Goal: Browse casually

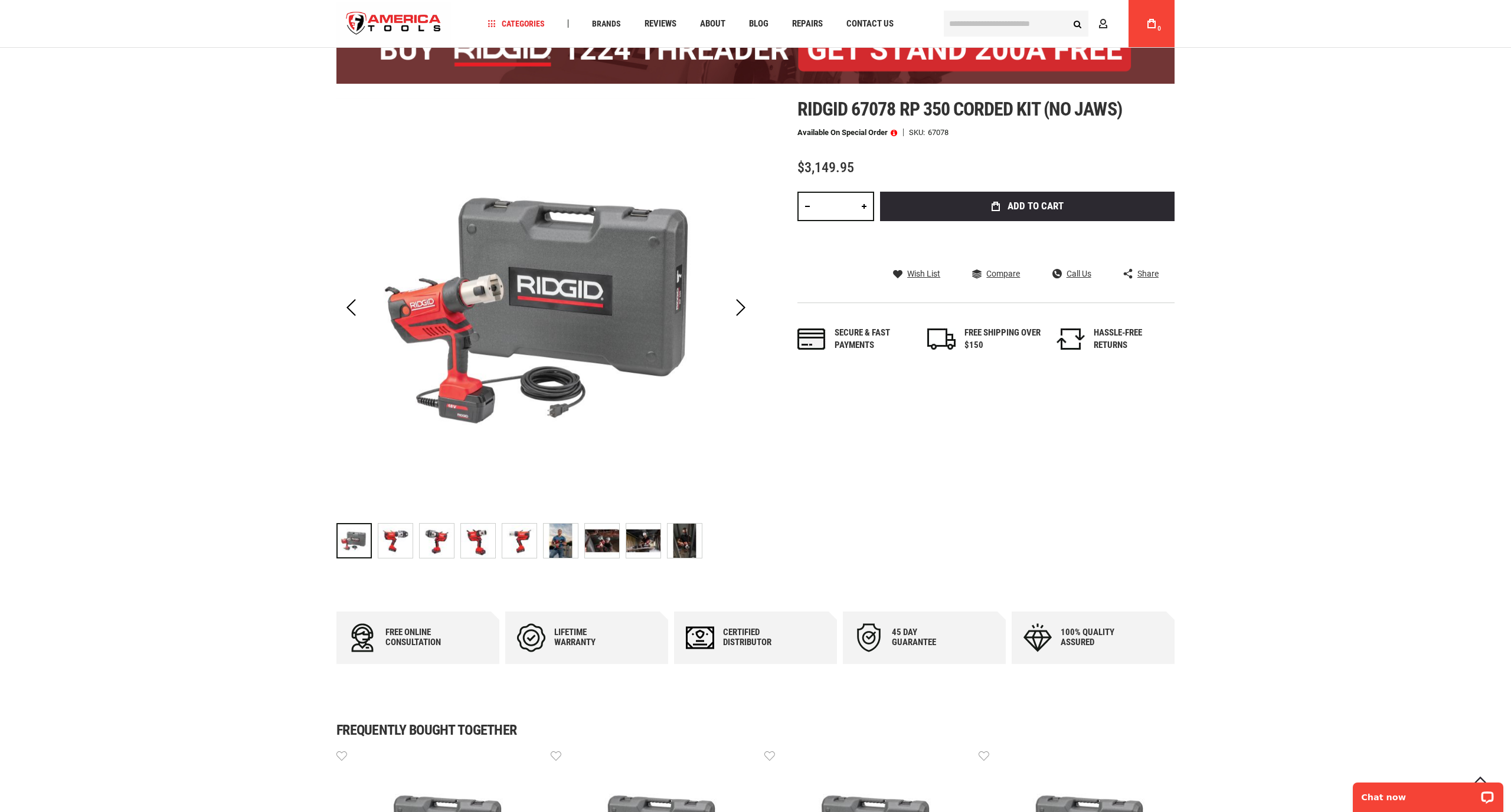
scroll to position [107, 0]
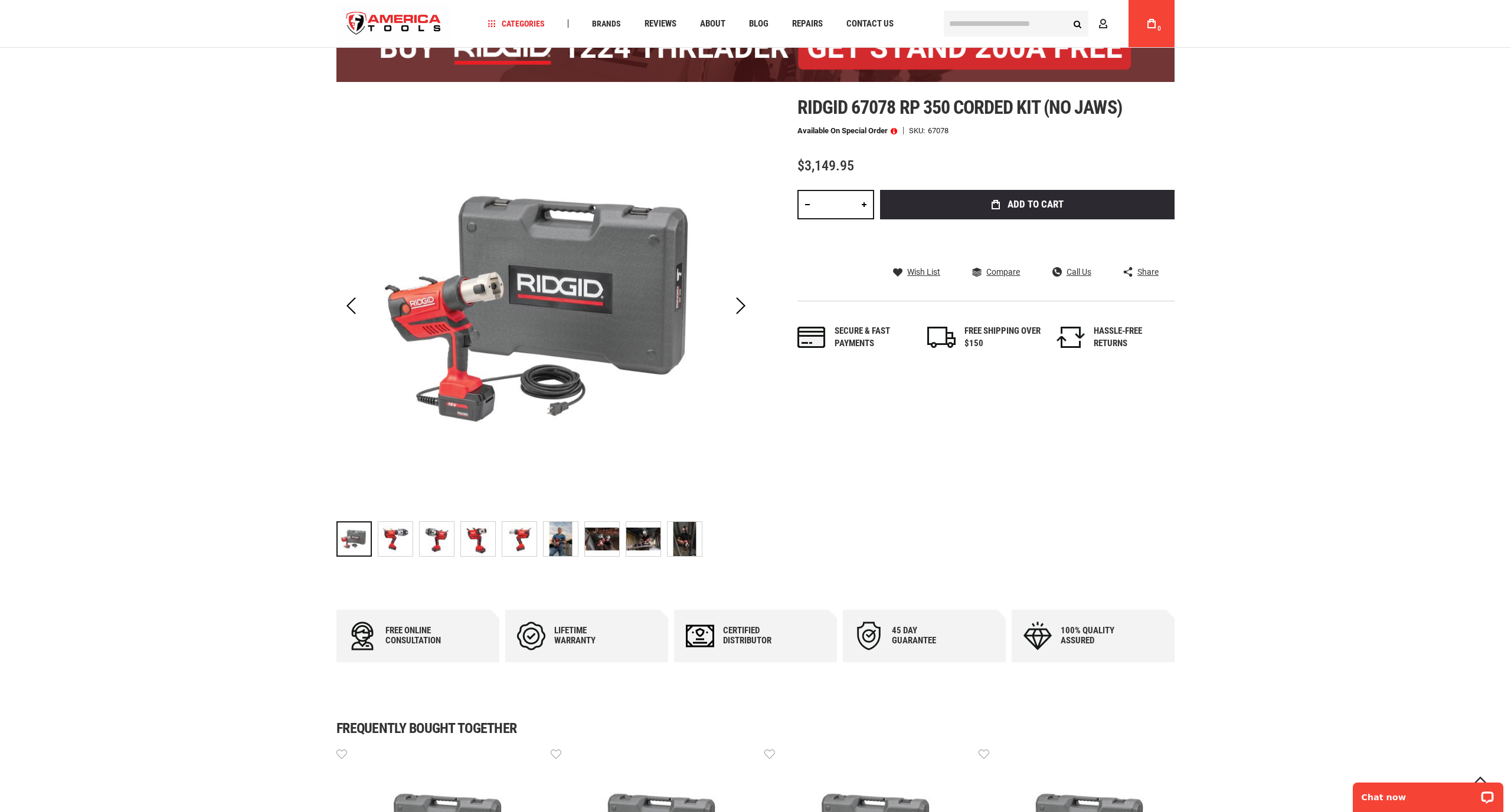
click at [438, 544] on img "RIDGID 67078 RP 350 CORDED KIT (NO JAWS)" at bounding box center [436, 538] width 34 height 34
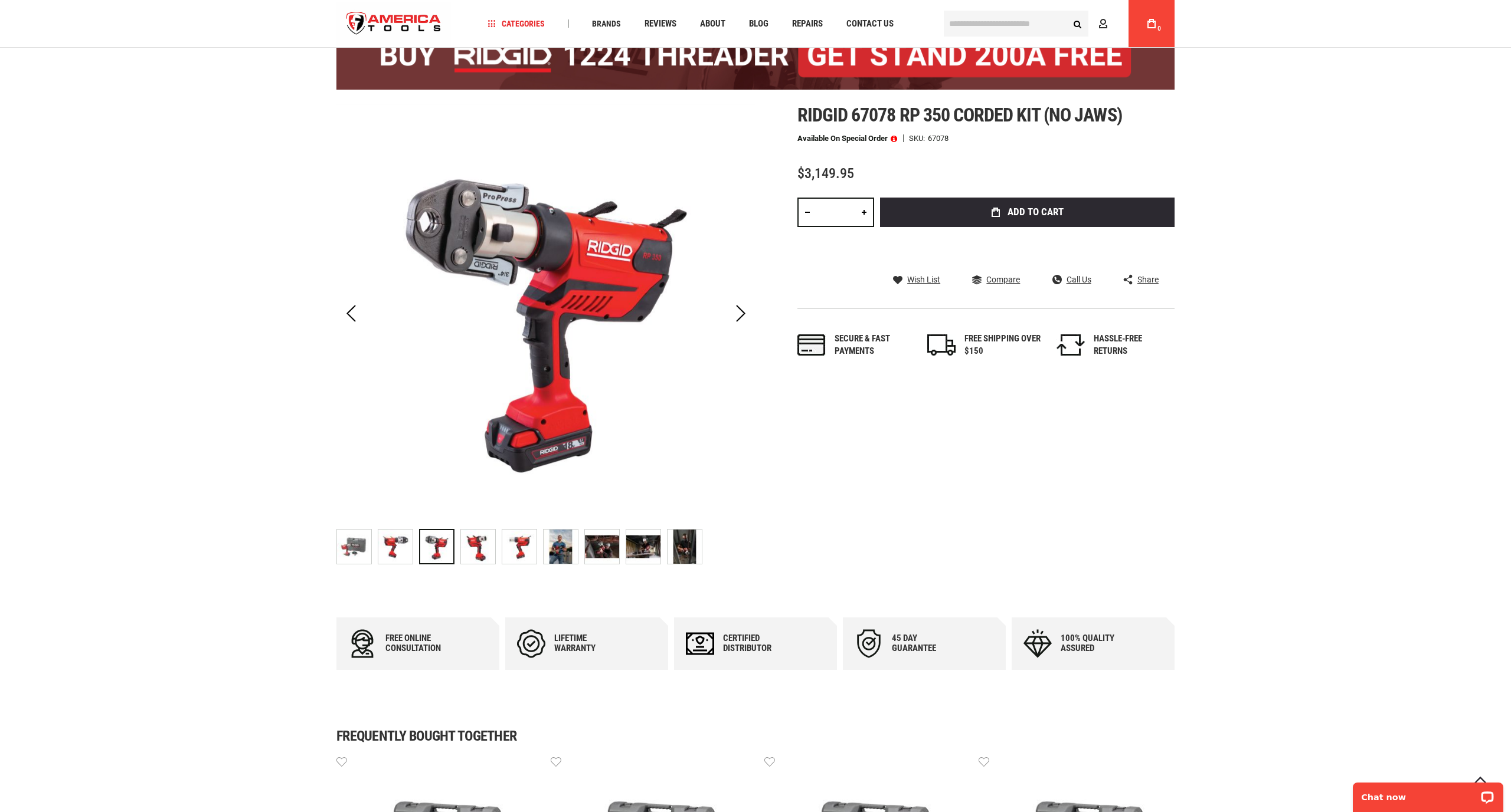
scroll to position [98, 1]
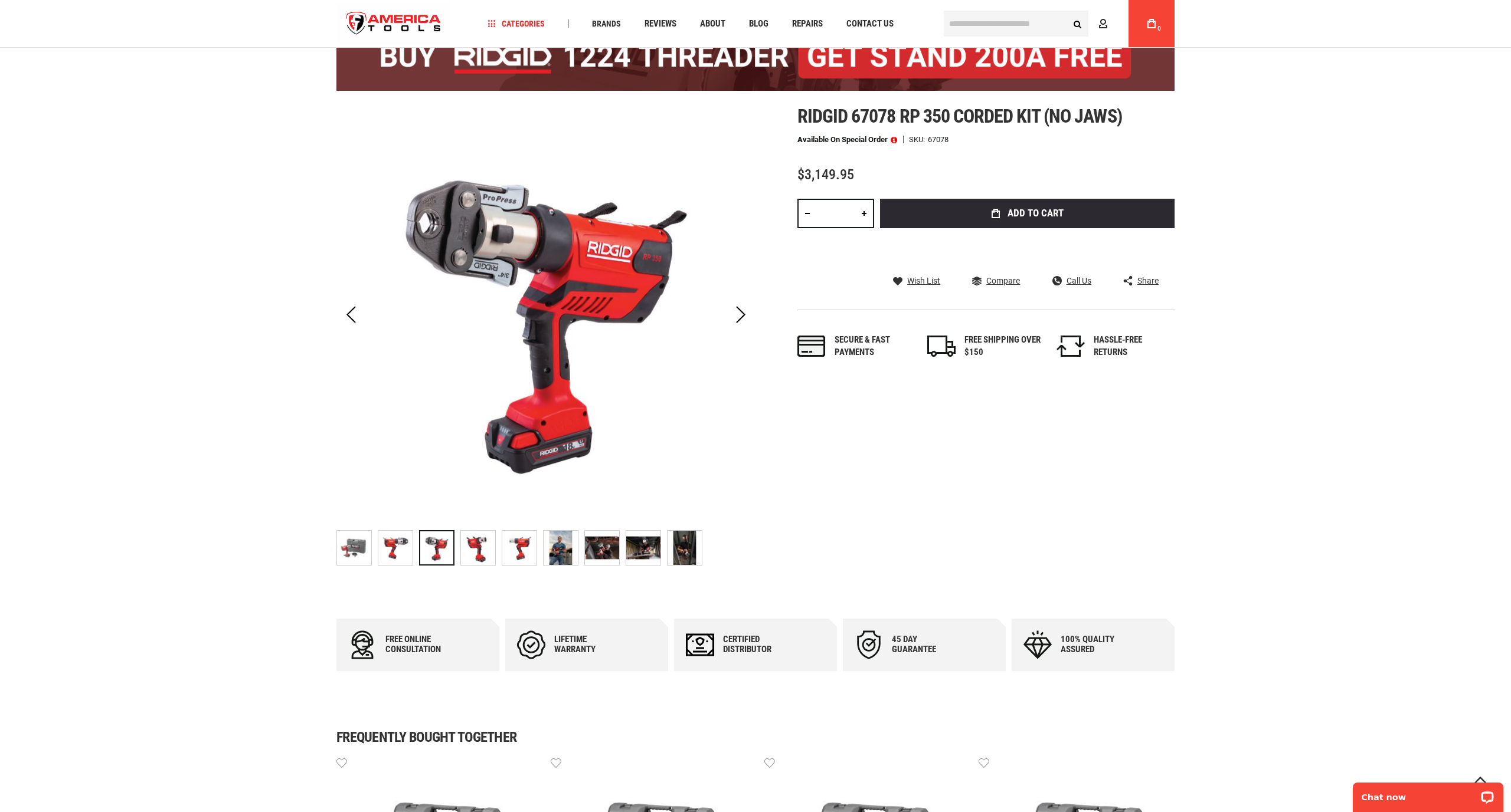
click at [473, 539] on img "RIDGID 67078 RP 350 CORDED KIT (NO JAWS)" at bounding box center [478, 547] width 34 height 34
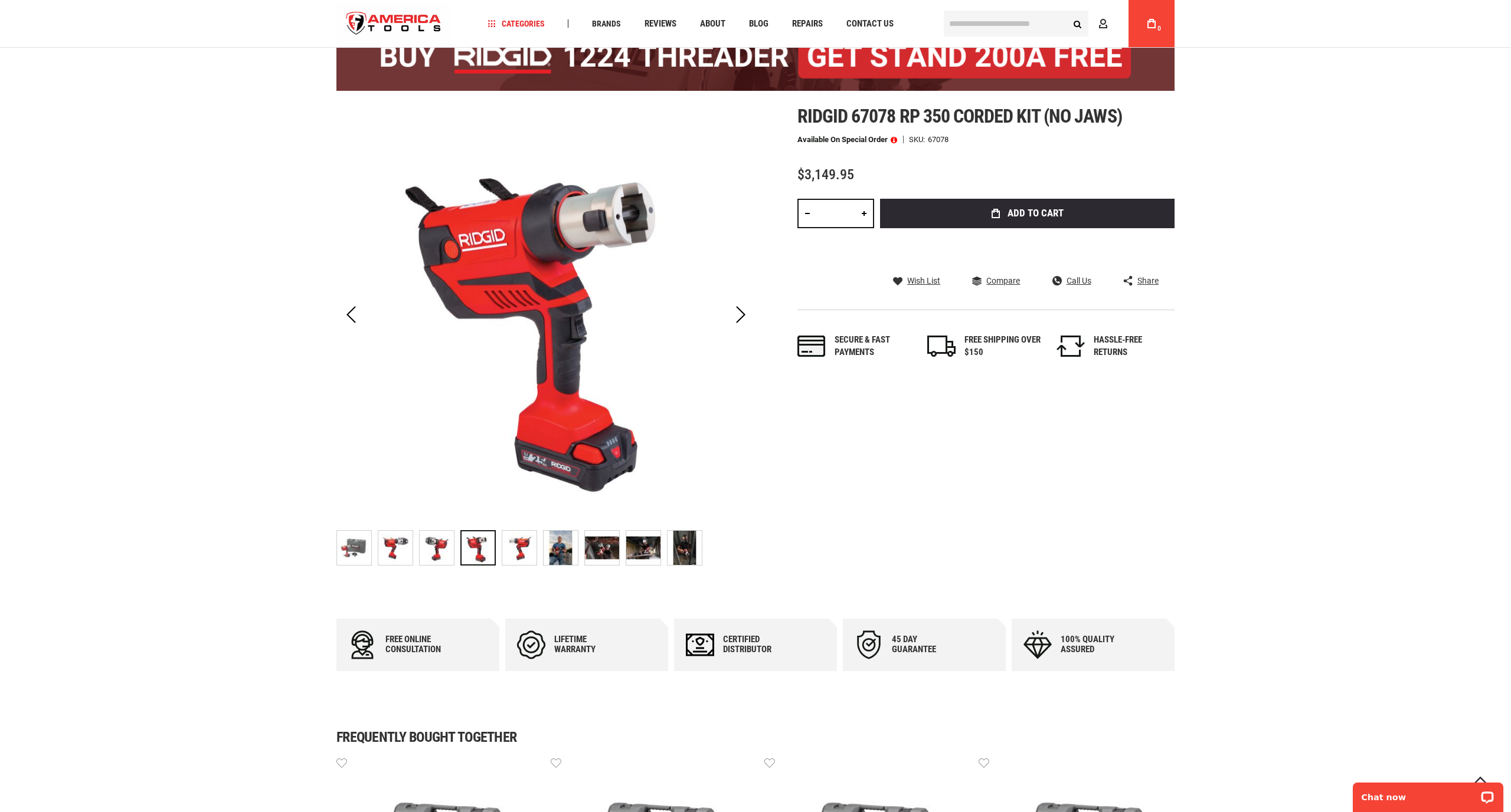
scroll to position [97, 1]
click at [531, 551] on img "RIDGID 67078 RP 350 CORDED KIT (NO JAWS)" at bounding box center [519, 548] width 34 height 34
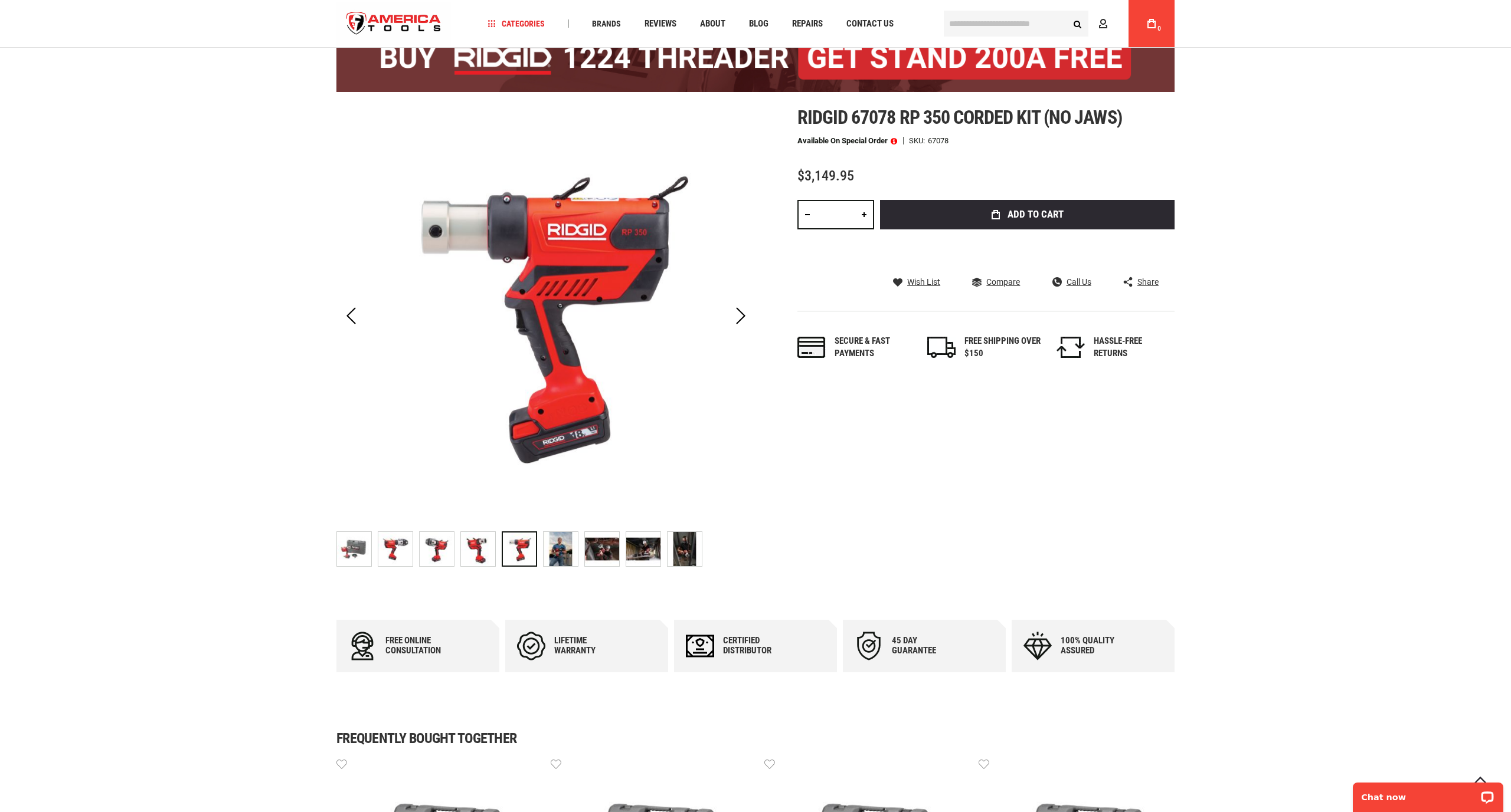
click at [559, 554] on img "RIDGID 67078 RP 350 CORDED KIT (NO JAWS)" at bounding box center [560, 549] width 34 height 34
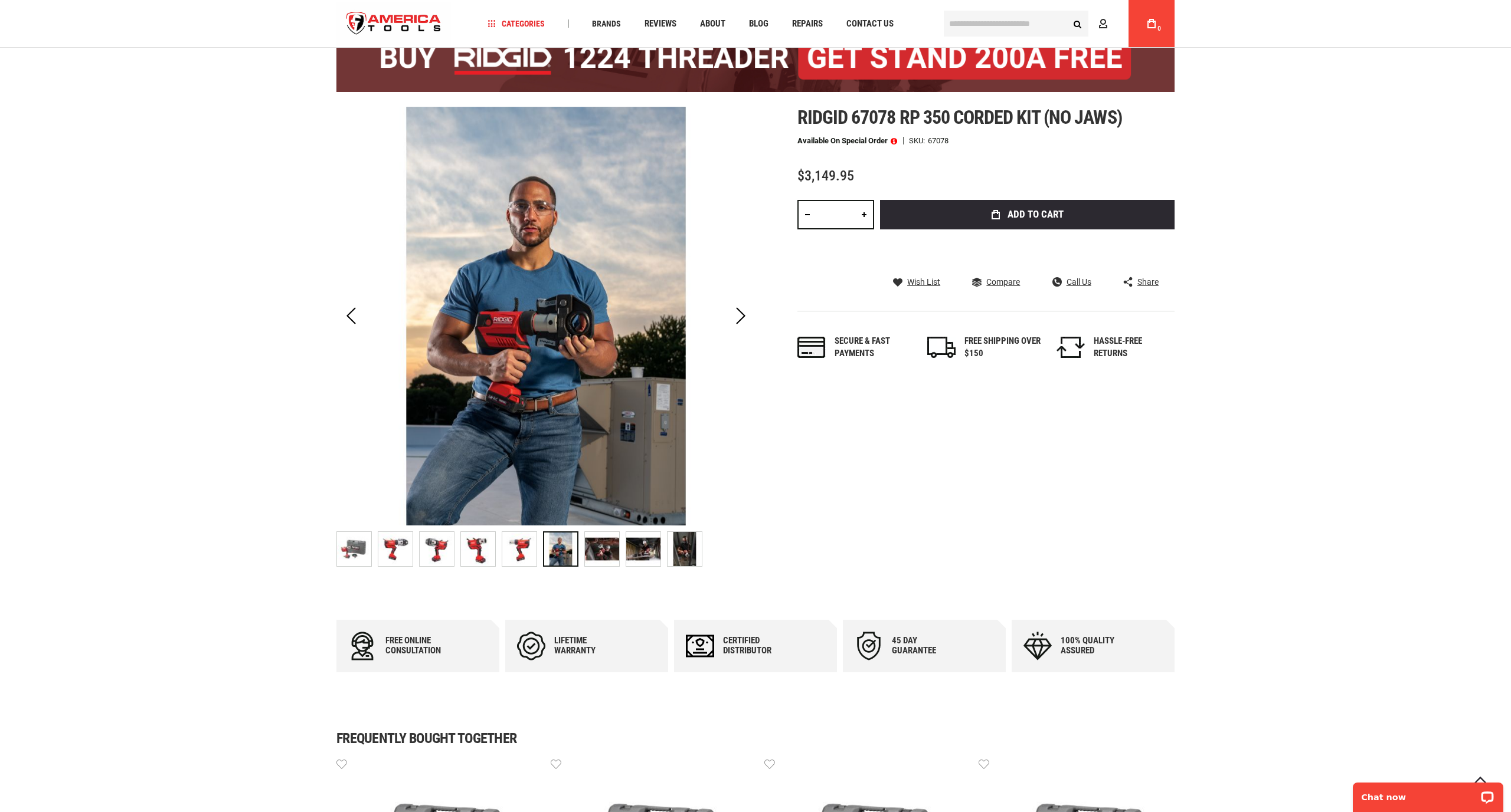
scroll to position [96, 1]
click at [584, 555] on div "RIDGID 67078 RP 350 CORDED KIT (NO JAWS)" at bounding box center [602, 549] width 35 height 35
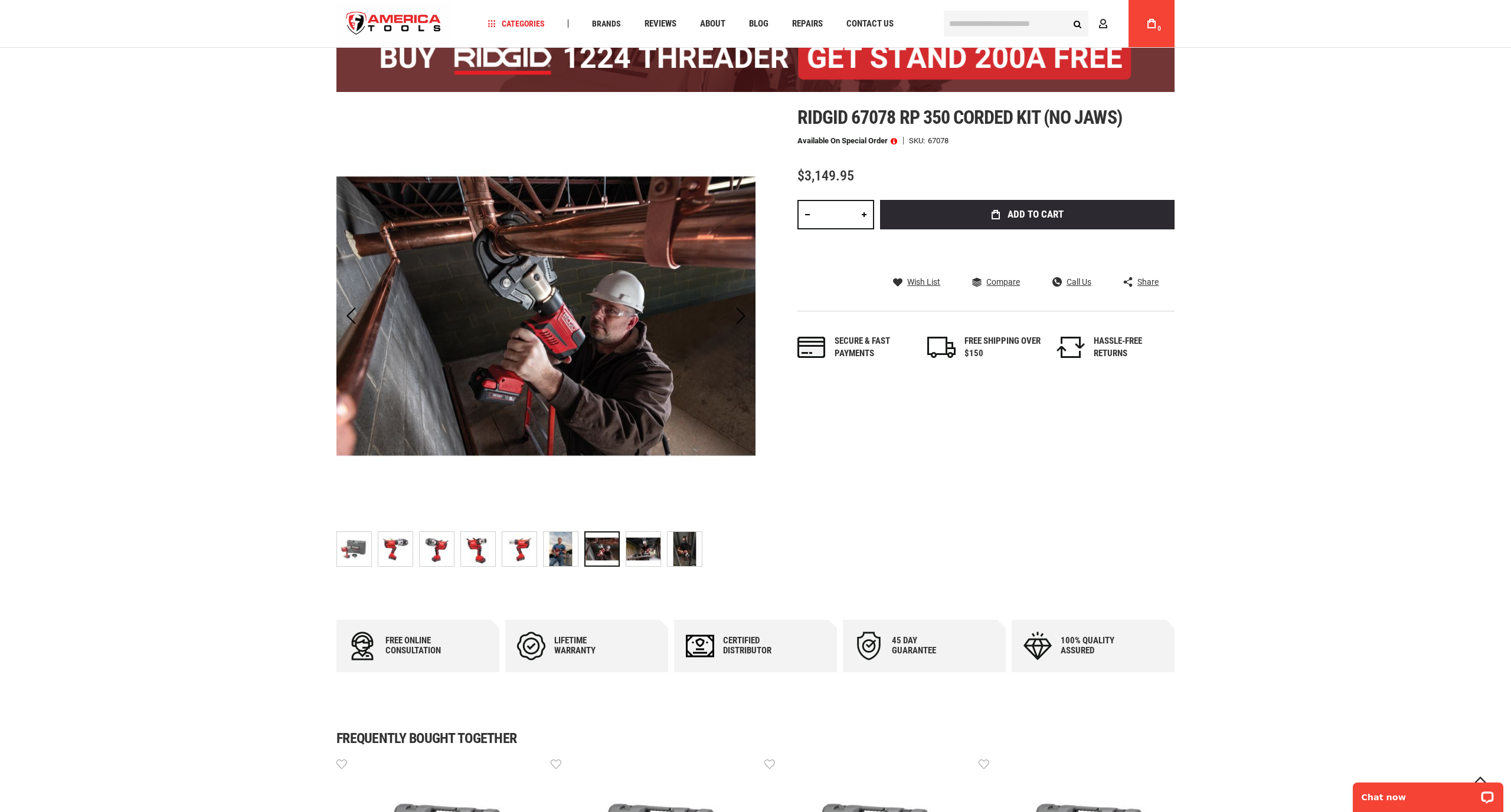
click at [649, 557] on img "RIDGID 67078 RP 350 CORDED KIT (NO JAWS)" at bounding box center [643, 549] width 34 height 34
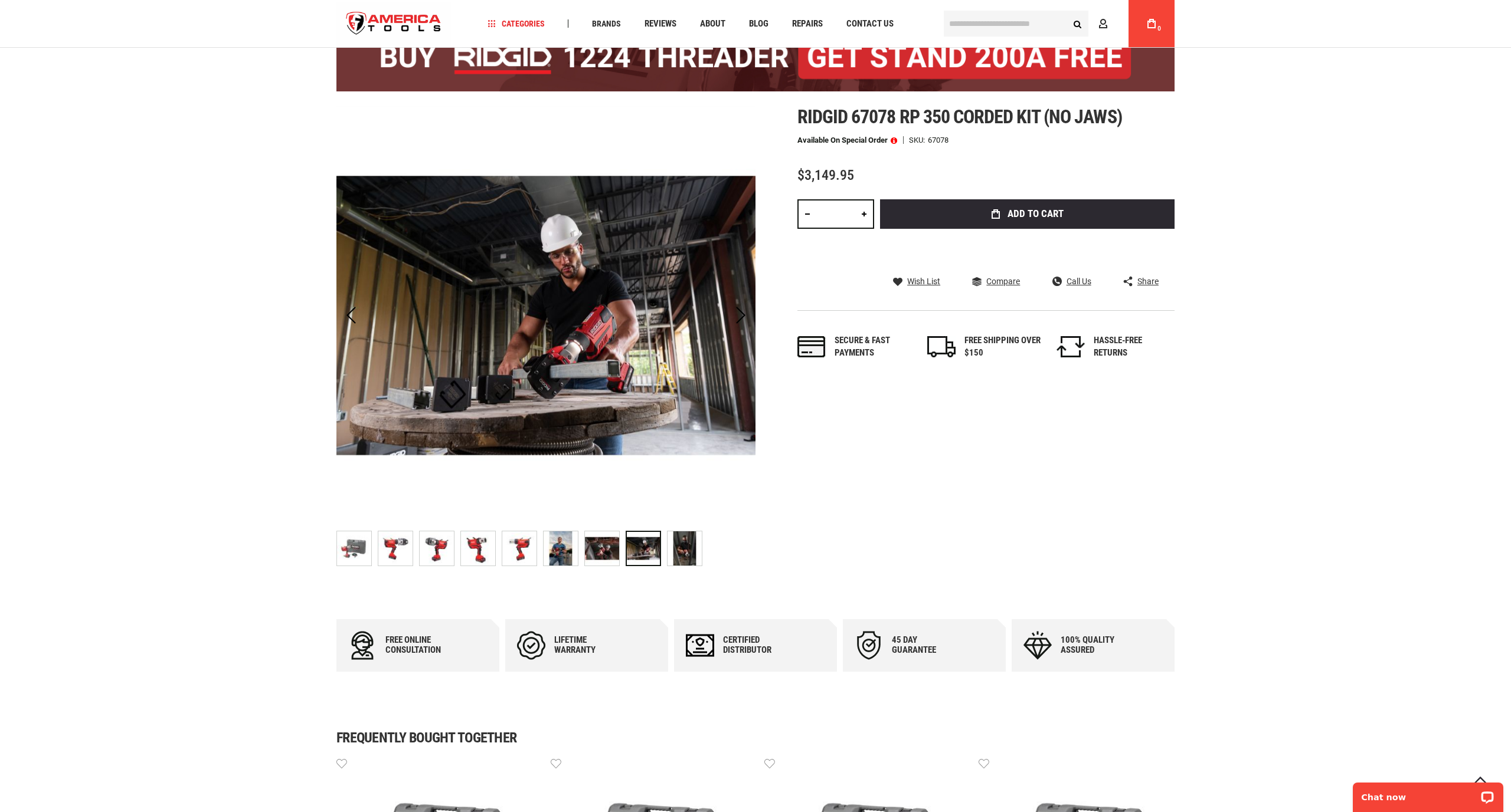
scroll to position [100, 1]
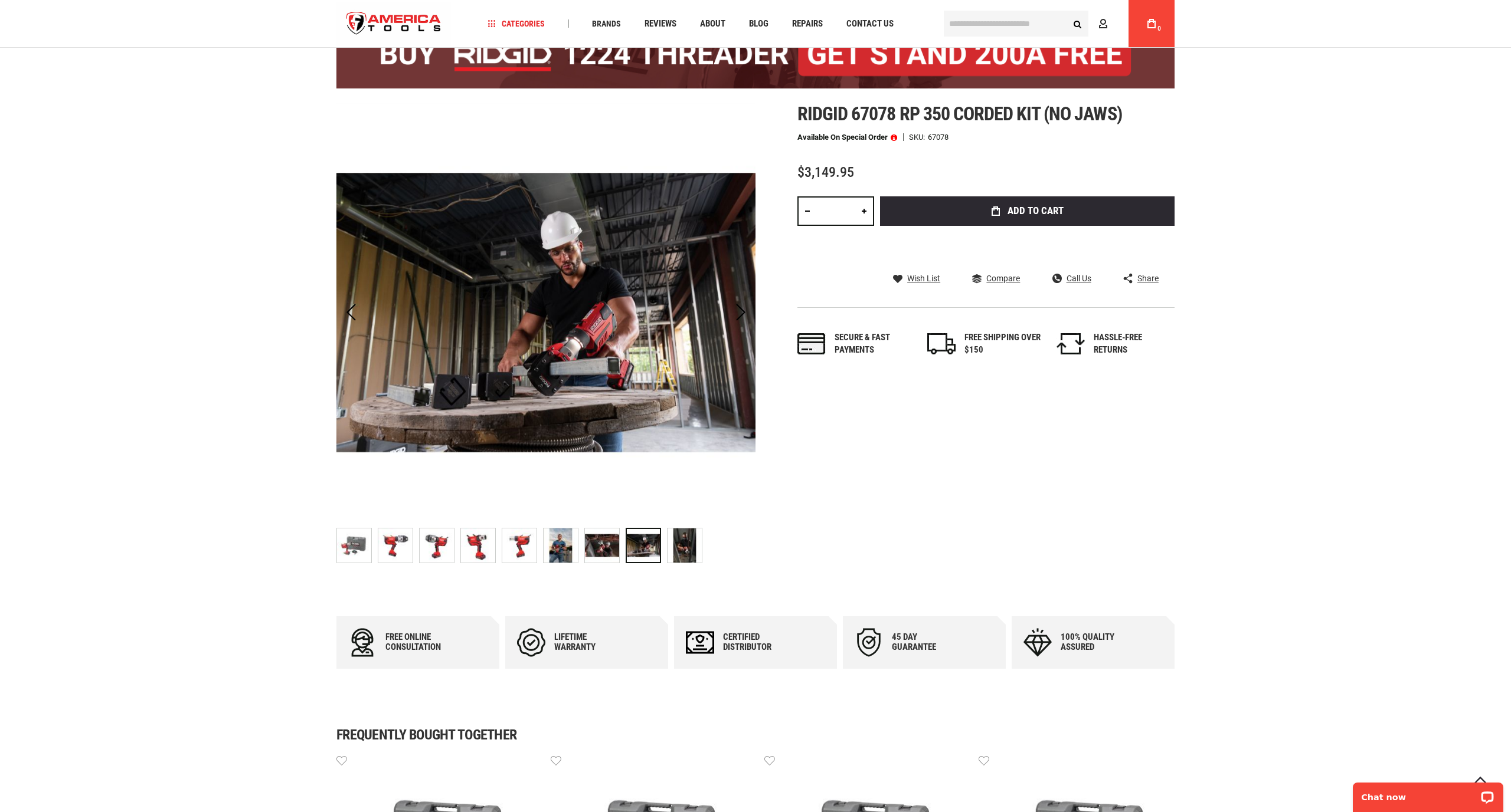
click at [685, 549] on img "RIDGID 67078 RP 350 CORDED KIT (NO JAWS)" at bounding box center [684, 545] width 34 height 34
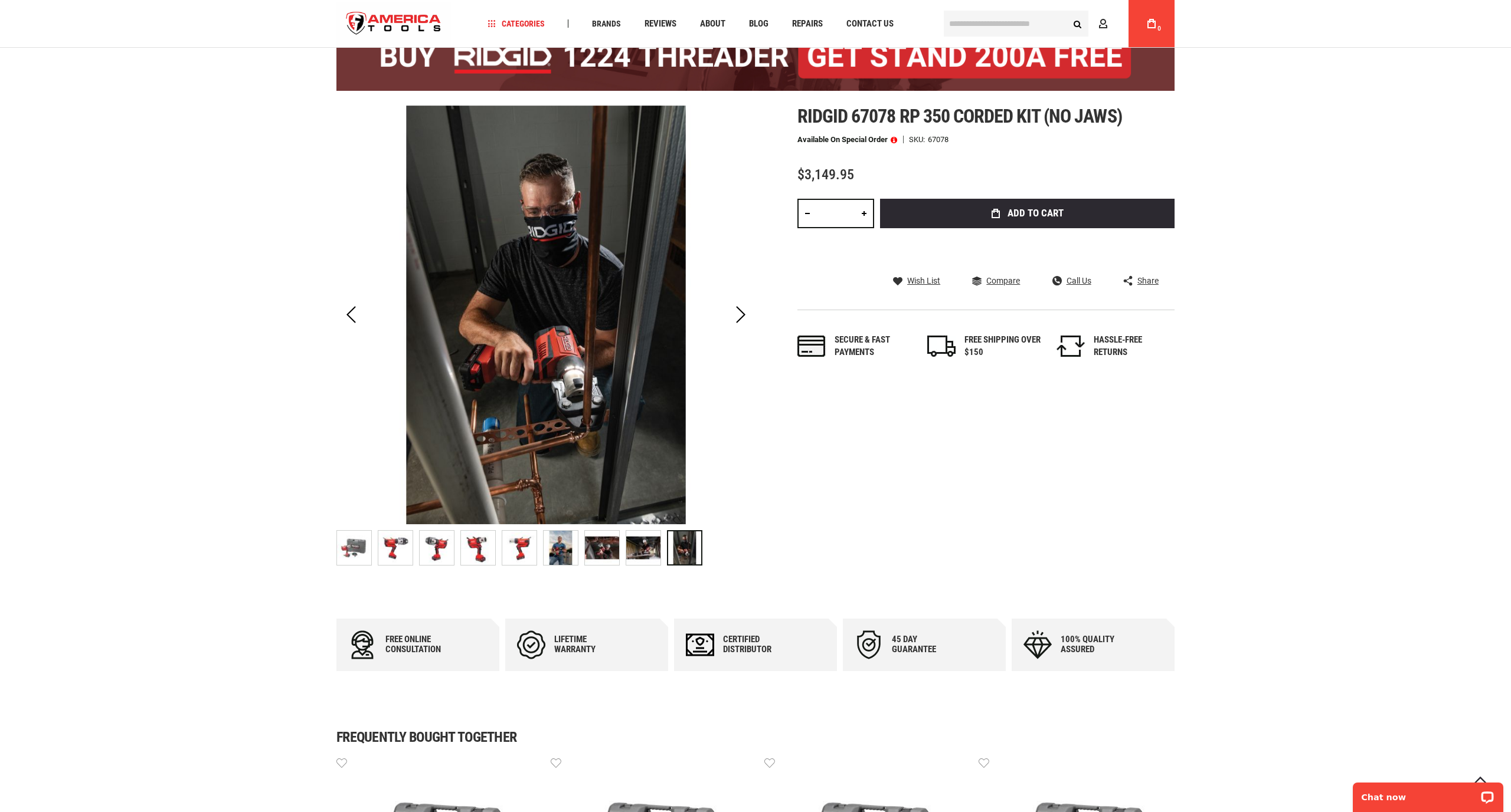
scroll to position [99, 1]
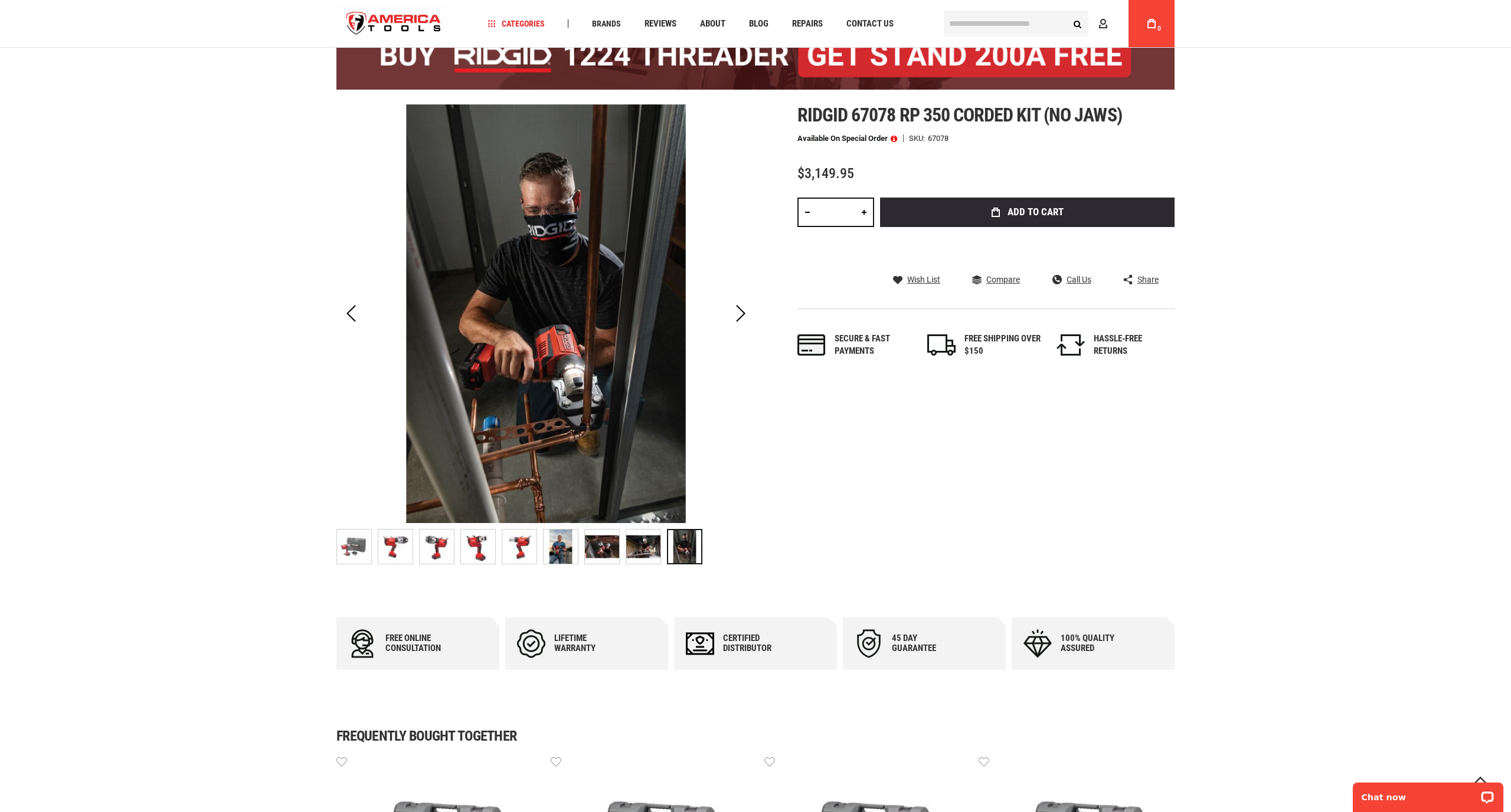
click at [355, 550] on img "RIDGID 67078 RP 350 CORDED KIT (NO JAWS)" at bounding box center [354, 546] width 34 height 34
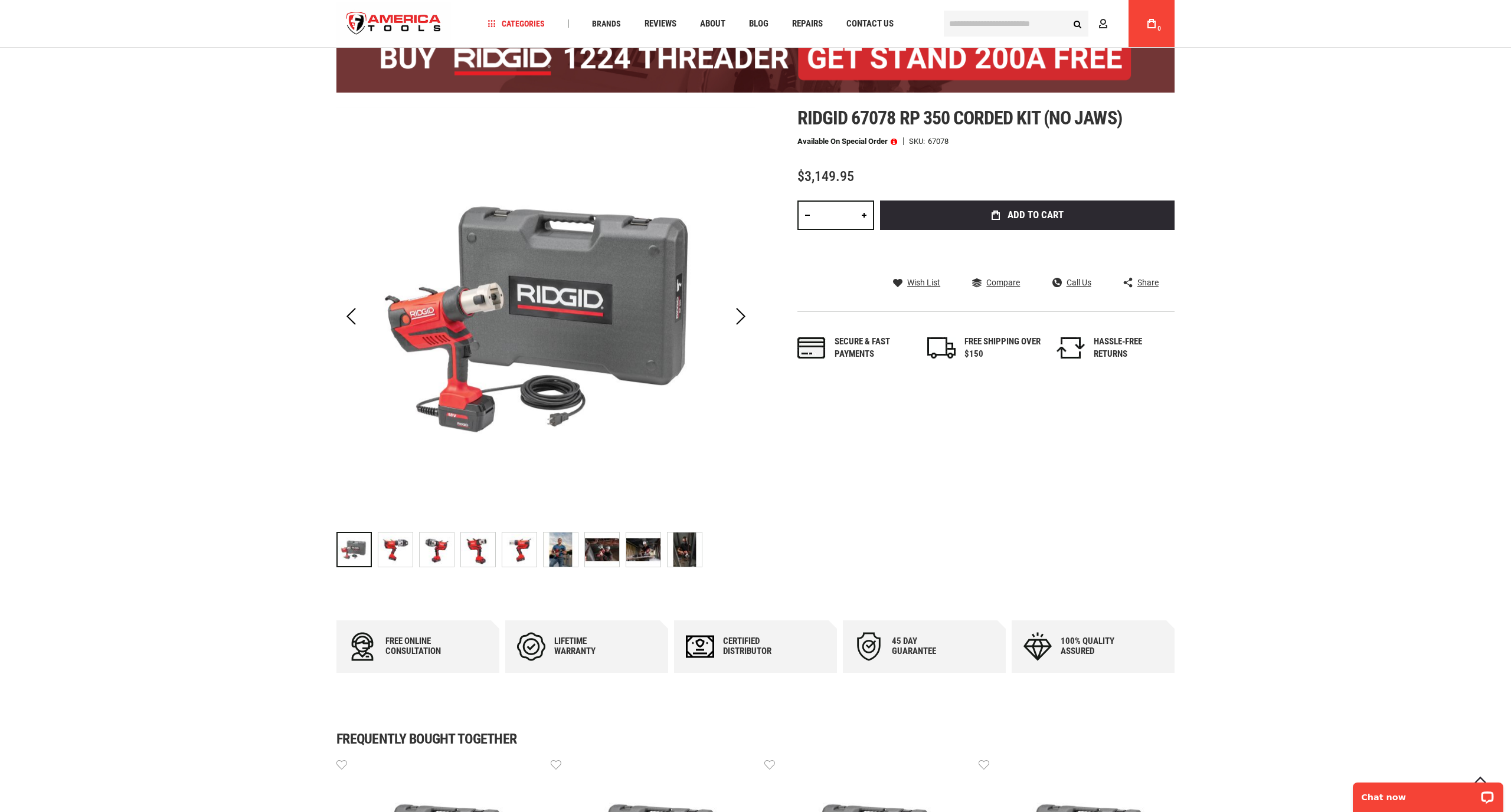
click at [400, 550] on img "RIDGID 67078 RP 350 CORDED KIT (NO JAWS)" at bounding box center [395, 549] width 34 height 34
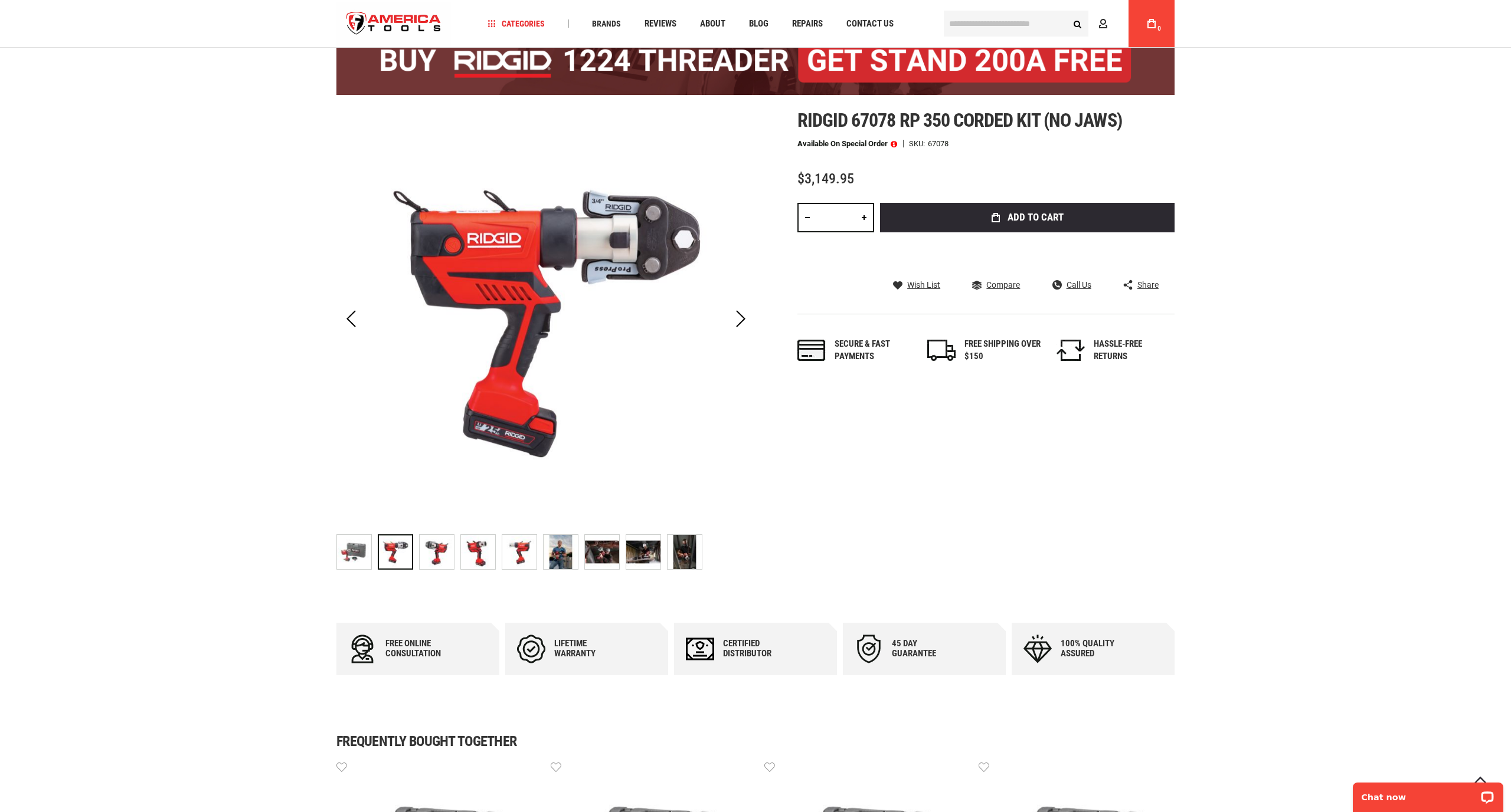
click at [440, 552] on img "RIDGID 67078 RP 350 CORDED KIT (NO JAWS)" at bounding box center [436, 552] width 34 height 34
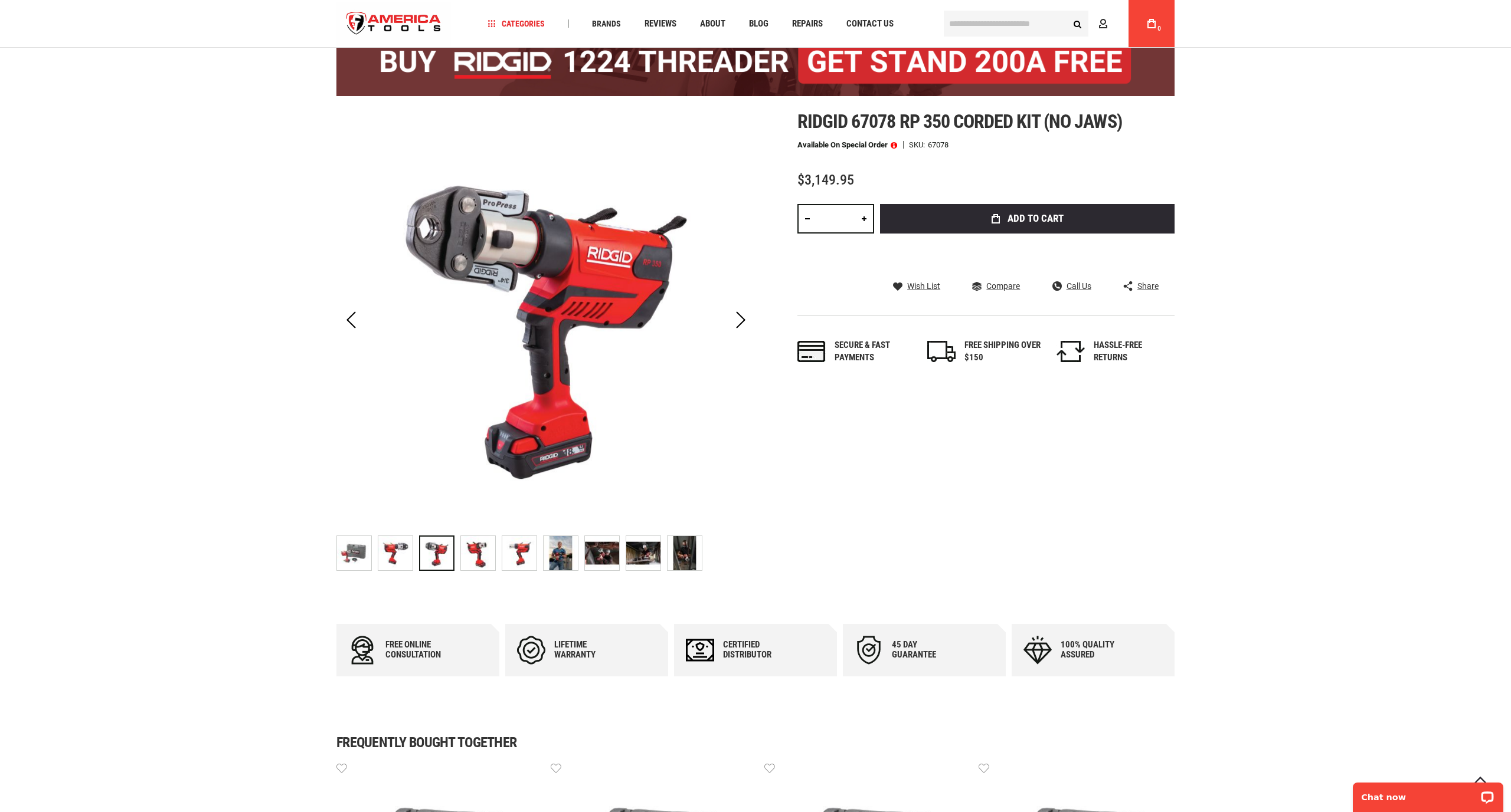
click at [498, 556] on div "RIDGID 67078 RP 350 CORDED KIT (NO JAWS)" at bounding box center [481, 553] width 41 height 47
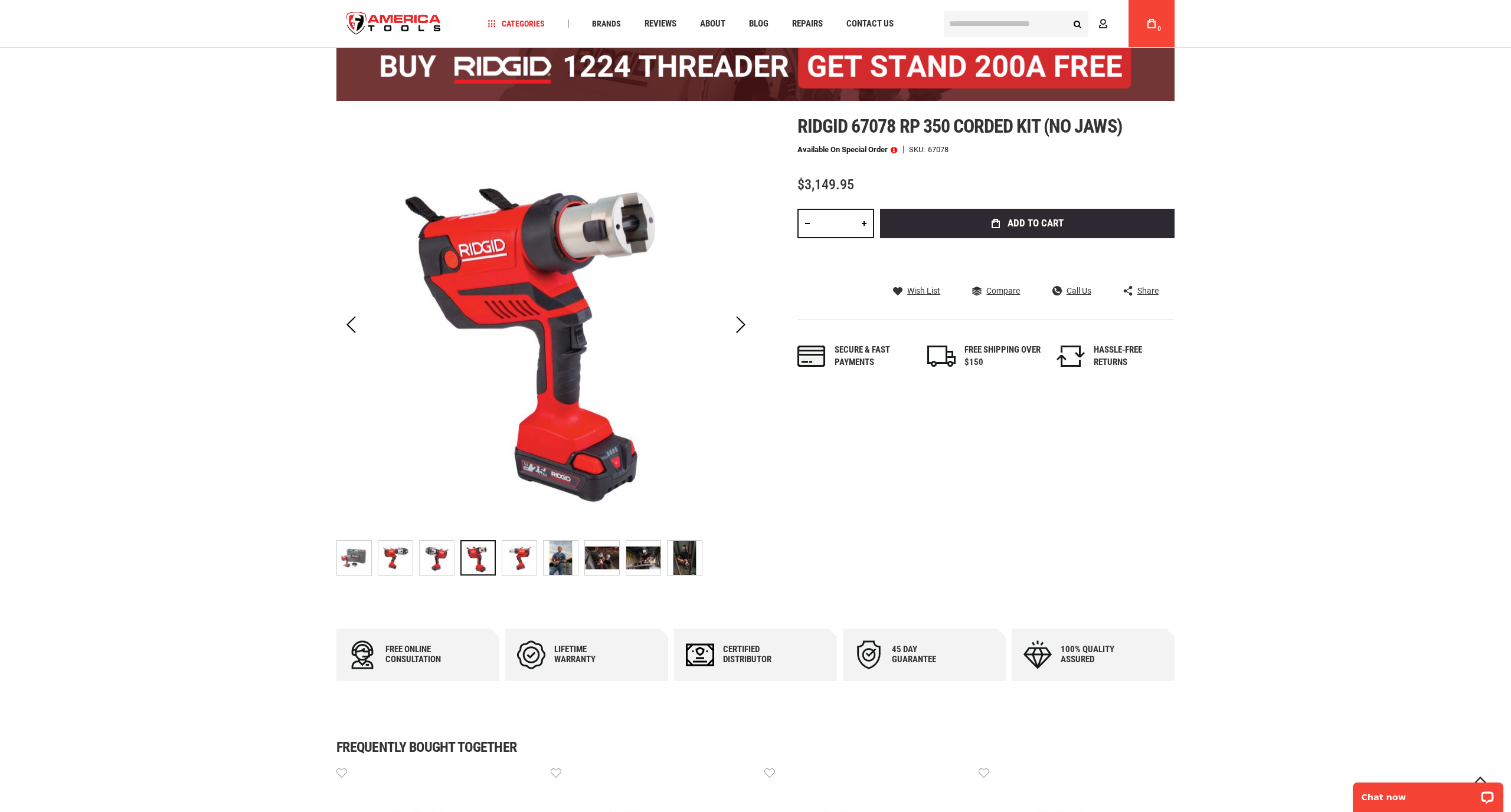
click at [543, 557] on img "RIDGID 67078 RP 350 CORDED KIT (NO JAWS)" at bounding box center [560, 558] width 34 height 34
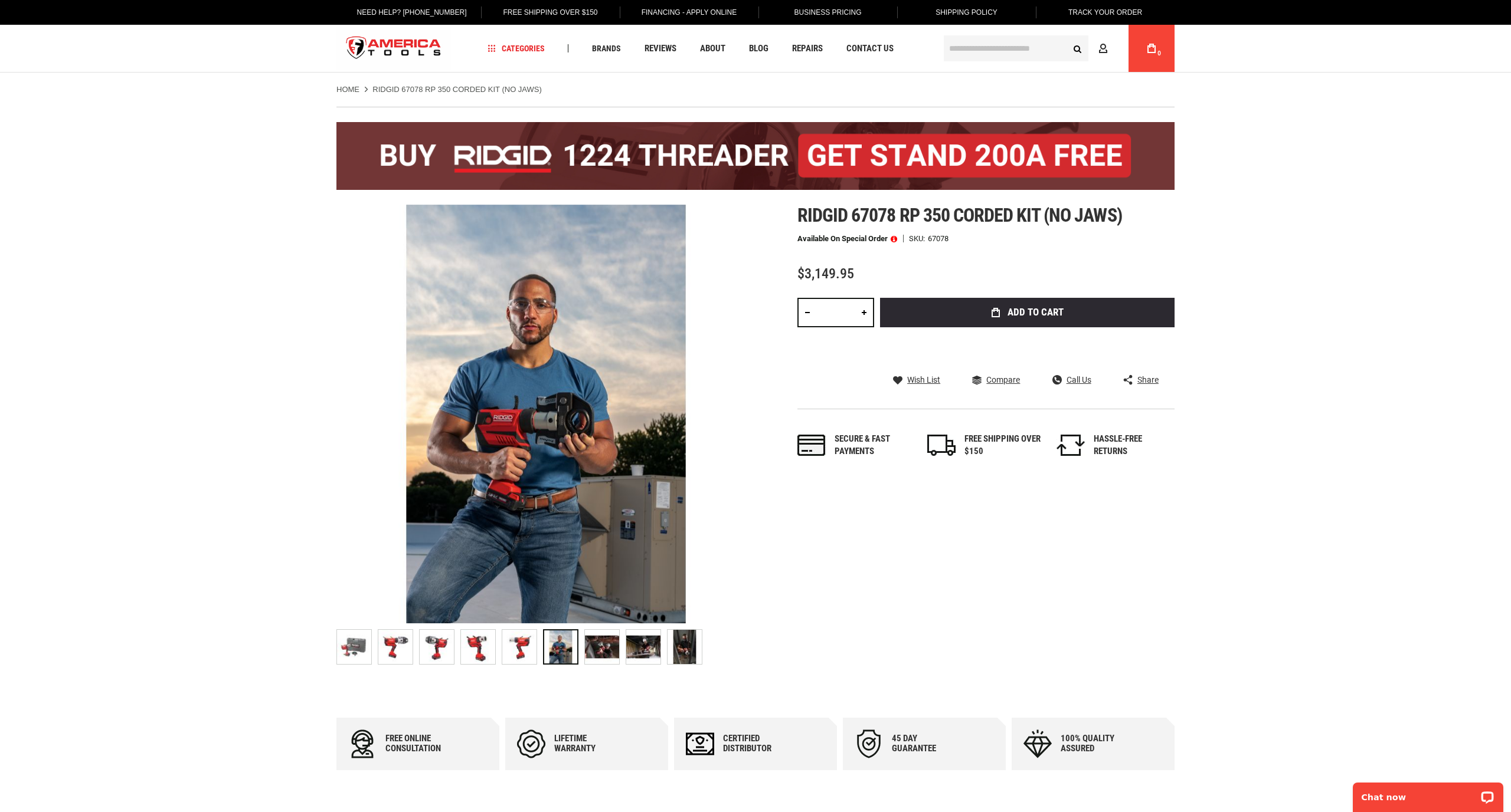
scroll to position [0, 0]
